Goal: Task Accomplishment & Management: Manage account settings

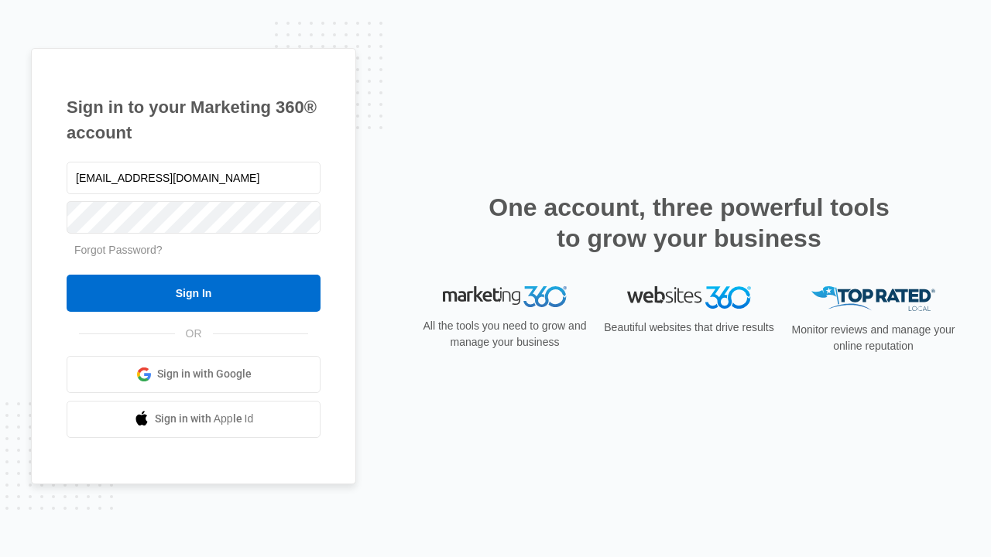
type input "[EMAIL_ADDRESS][DOMAIN_NAME]"
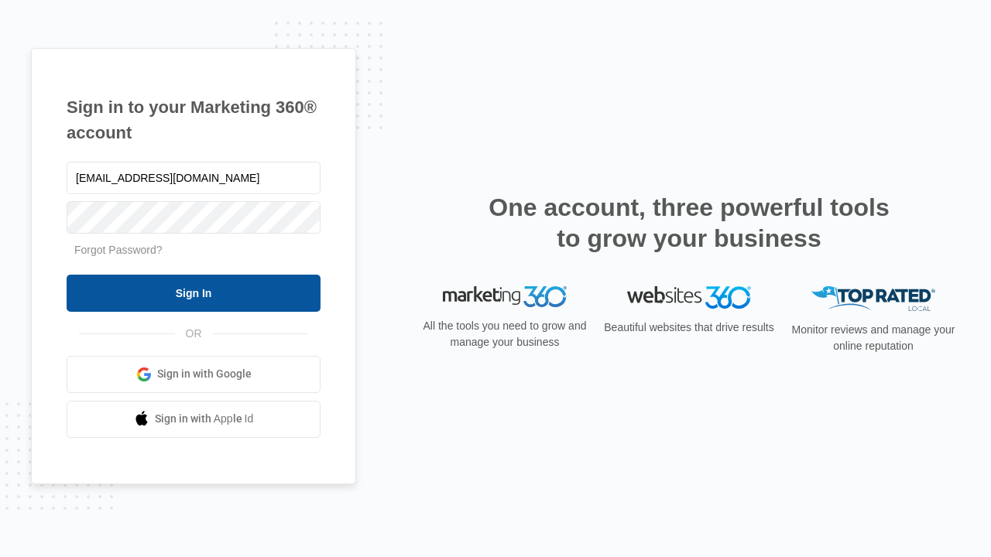
click at [193, 293] on input "Sign In" at bounding box center [194, 293] width 254 height 37
